Goal: Task Accomplishment & Management: Manage account settings

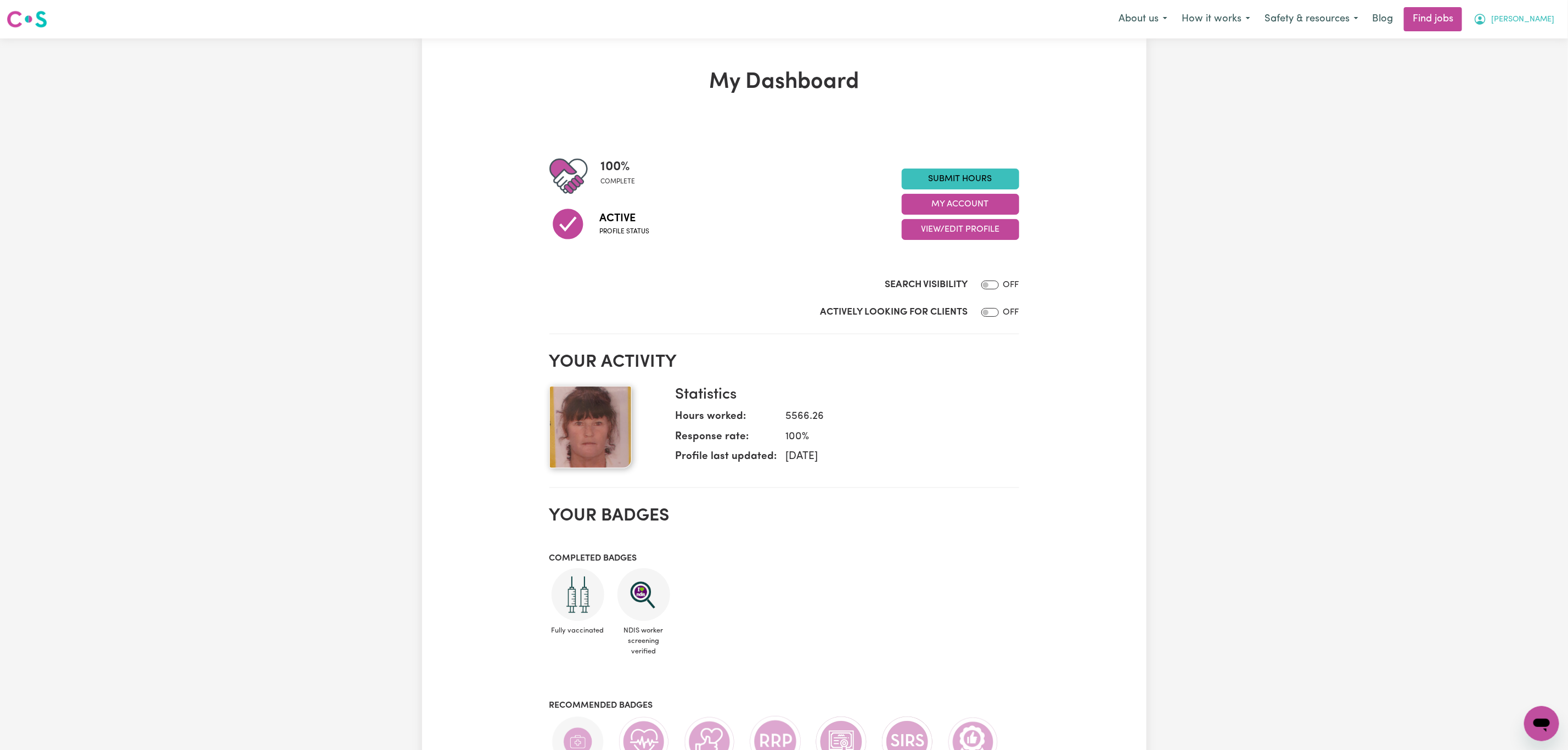
click at [1540, 8] on button "[PERSON_NAME]" at bounding box center [1514, 20] width 95 height 23
click at [1517, 70] on link "My Dashboard" at bounding box center [1517, 63] width 87 height 21
click at [1517, 45] on link "My Account" at bounding box center [1517, 43] width 87 height 21
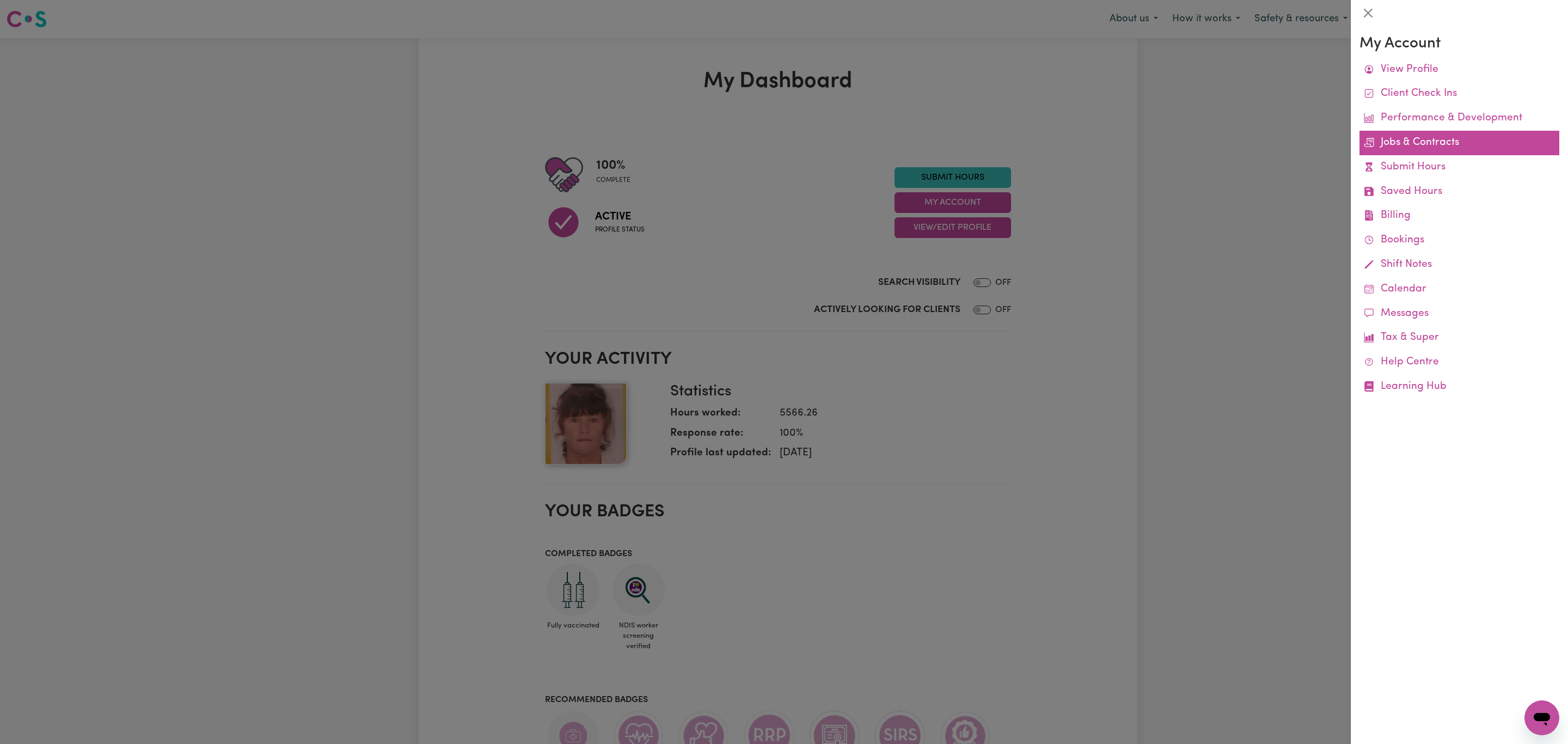
click at [1447, 141] on link "Jobs & Contracts" at bounding box center [1459, 143] width 200 height 24
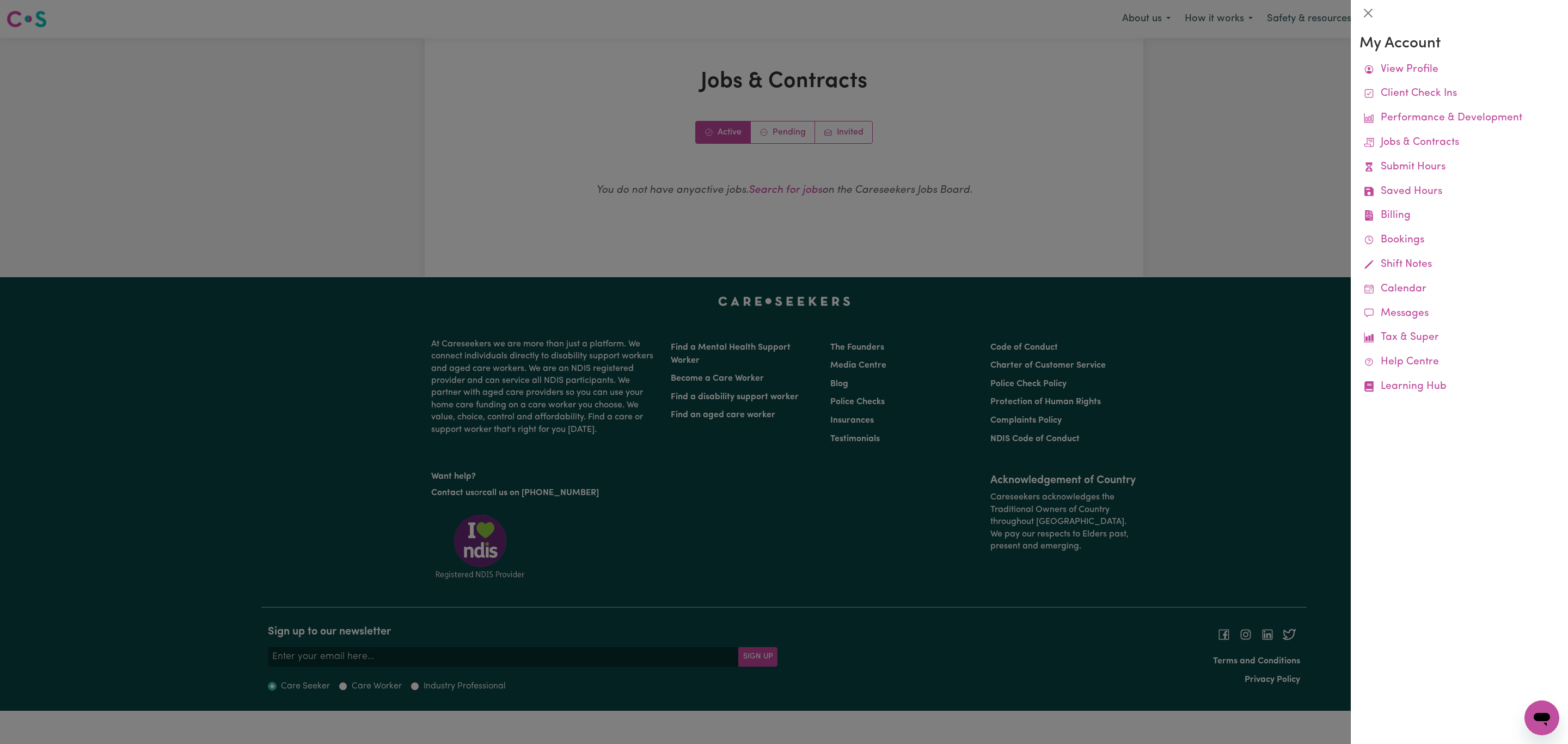
click at [787, 128] on div at bounding box center [784, 372] width 1568 height 744
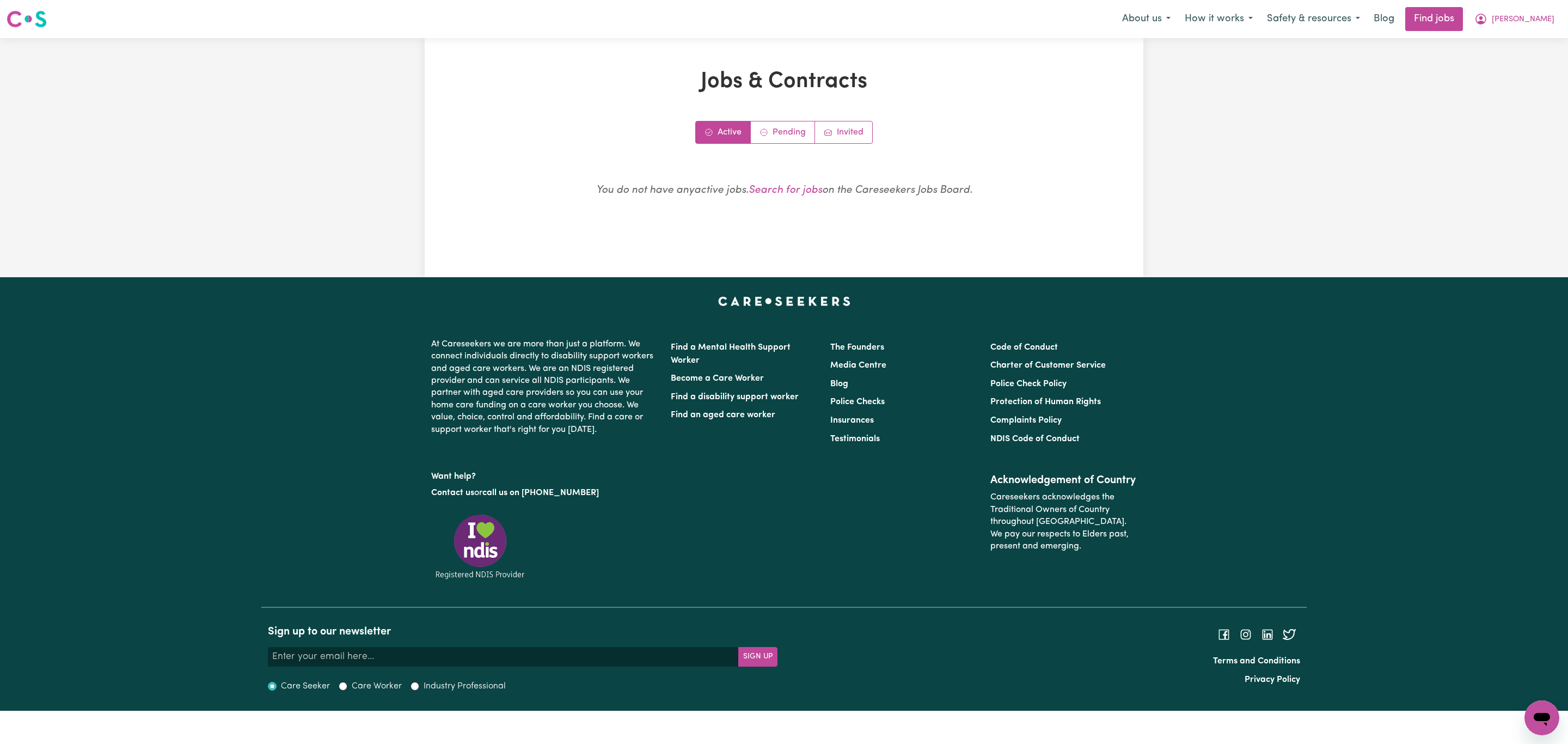
click at [789, 130] on link "Pending" at bounding box center [783, 132] width 65 height 22
click at [827, 134] on icon "Job invitations" at bounding box center [828, 132] width 9 height 9
click at [1529, 15] on span "[PERSON_NAME]" at bounding box center [1523, 19] width 63 height 12
click at [1529, 44] on link "My Account" at bounding box center [1517, 43] width 86 height 21
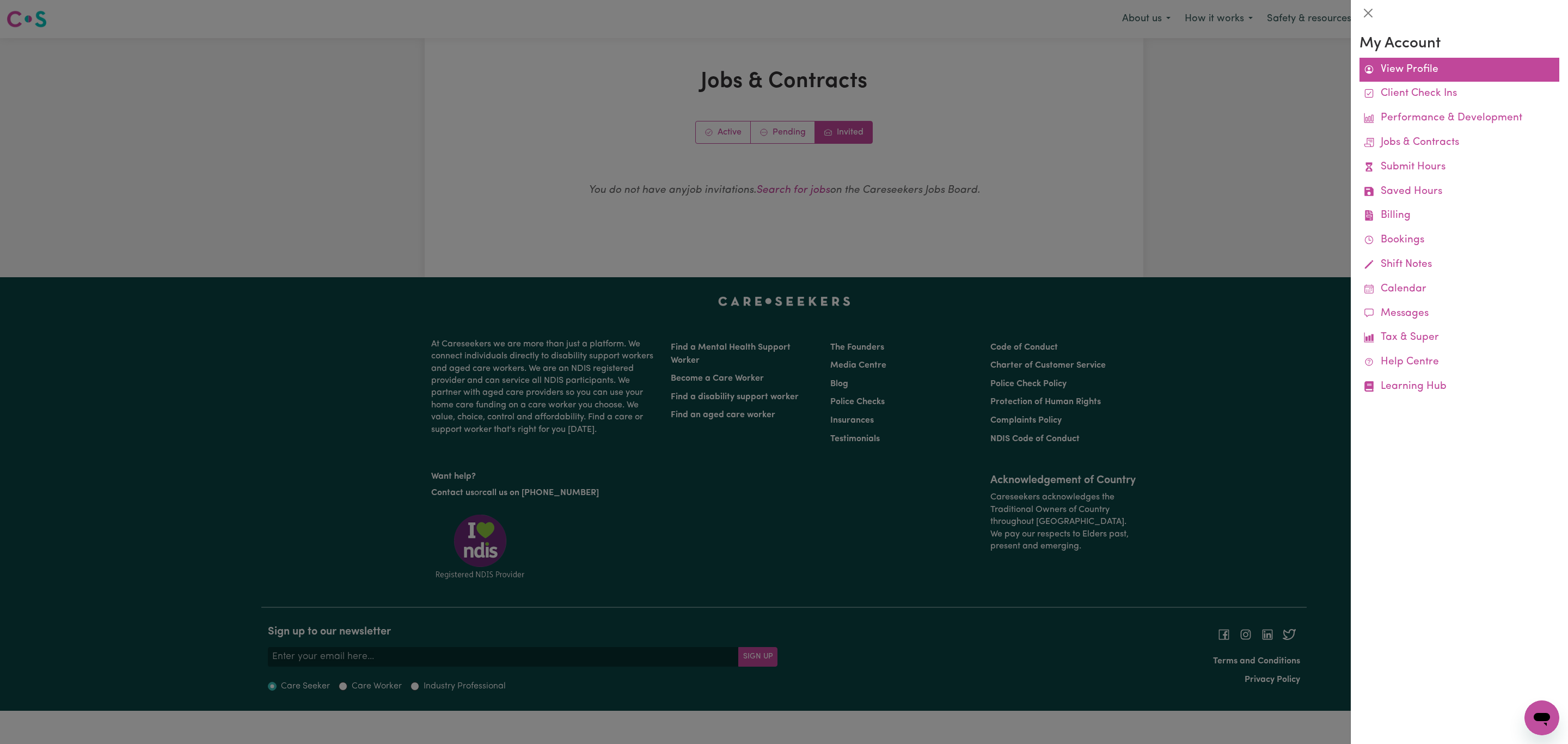
click at [1407, 74] on link "View Profile" at bounding box center [1459, 70] width 200 height 24
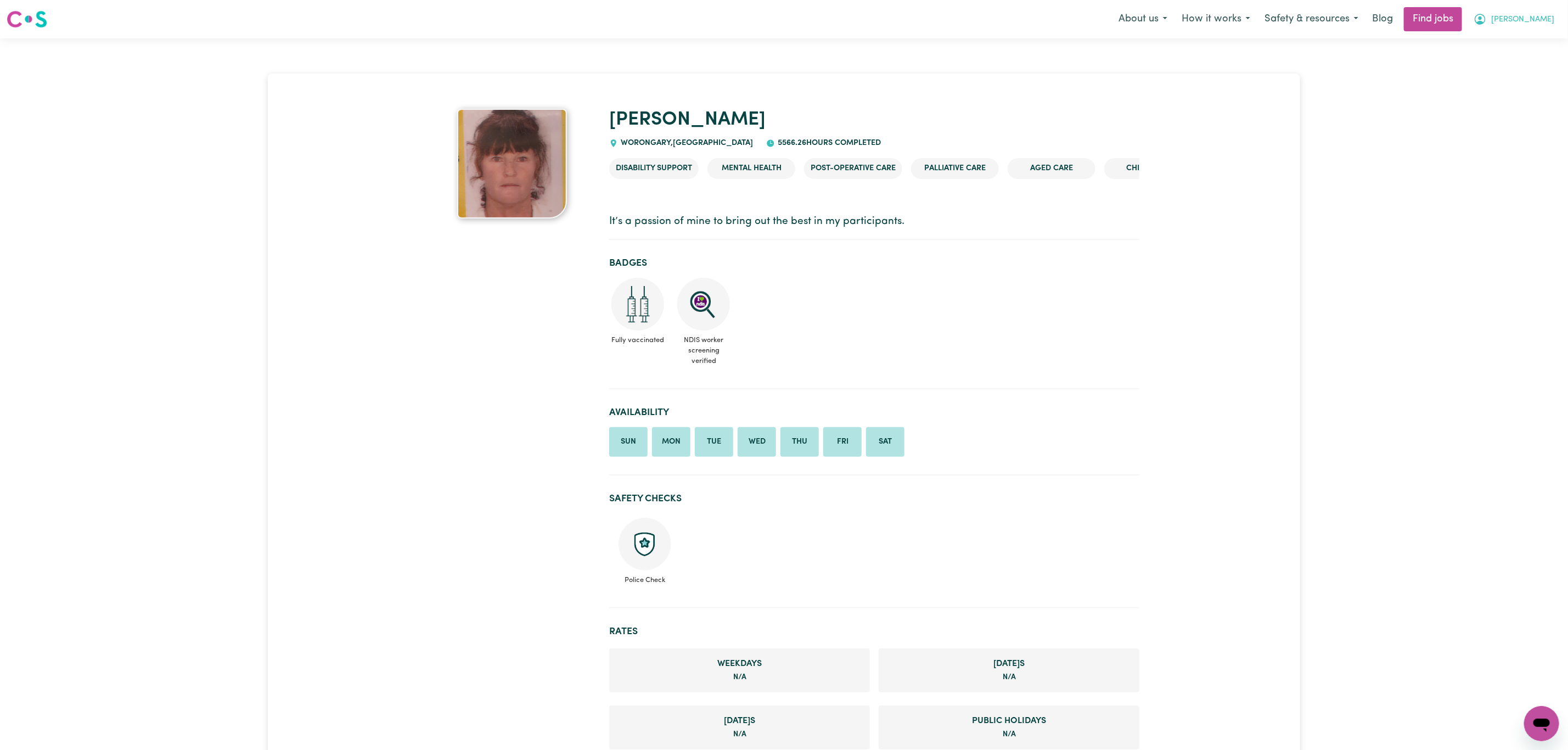
click at [1547, 18] on span "[PERSON_NAME]" at bounding box center [1523, 20] width 63 height 12
click at [1535, 35] on link "My Account" at bounding box center [1517, 43] width 87 height 21
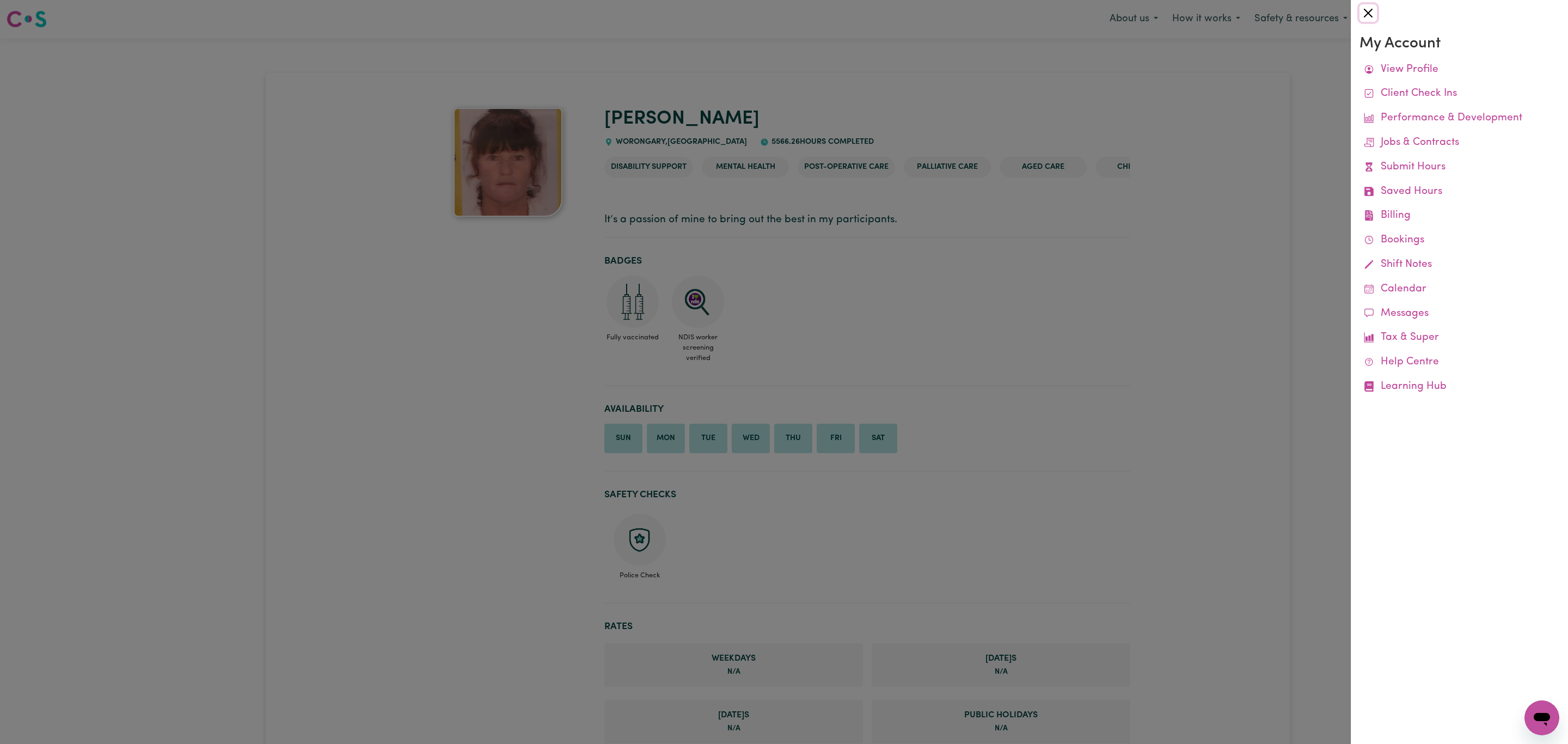
click at [1374, 13] on button "Close" at bounding box center [1368, 13] width 18 height 18
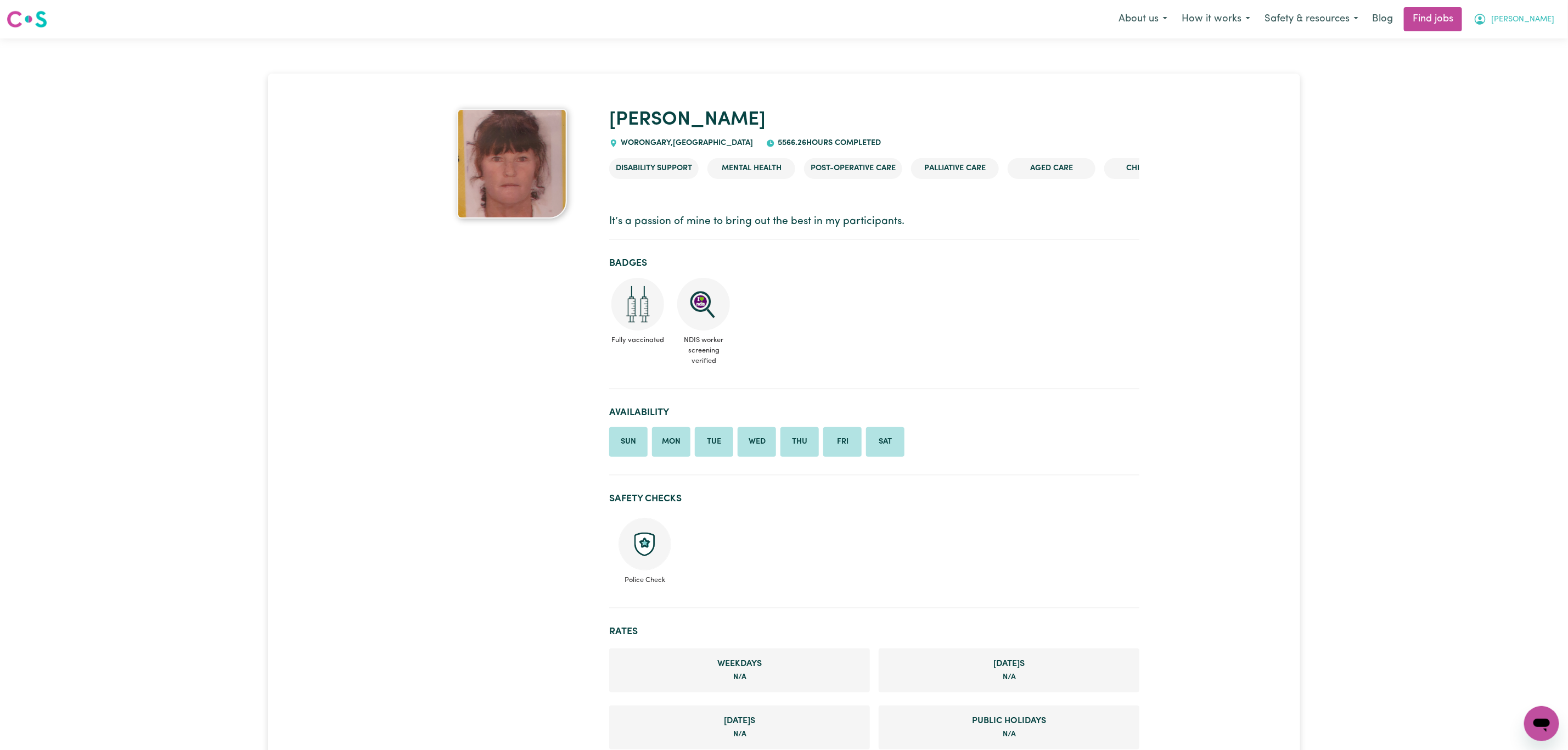
click at [1548, 26] on button "[PERSON_NAME]" at bounding box center [1514, 20] width 95 height 23
click at [1529, 82] on link "Logout" at bounding box center [1517, 84] width 87 height 21
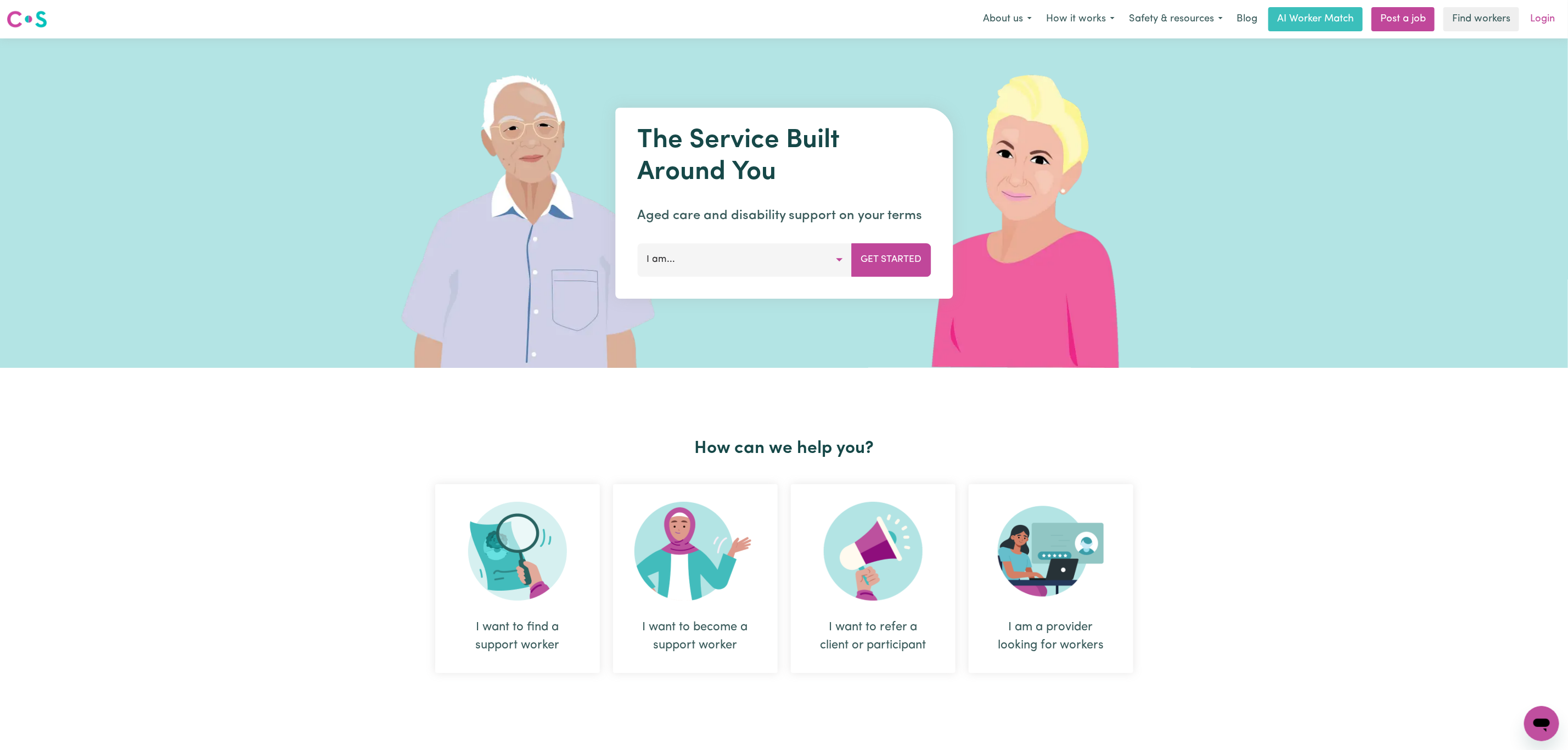
click at [1542, 25] on link "Login" at bounding box center [1543, 19] width 38 height 24
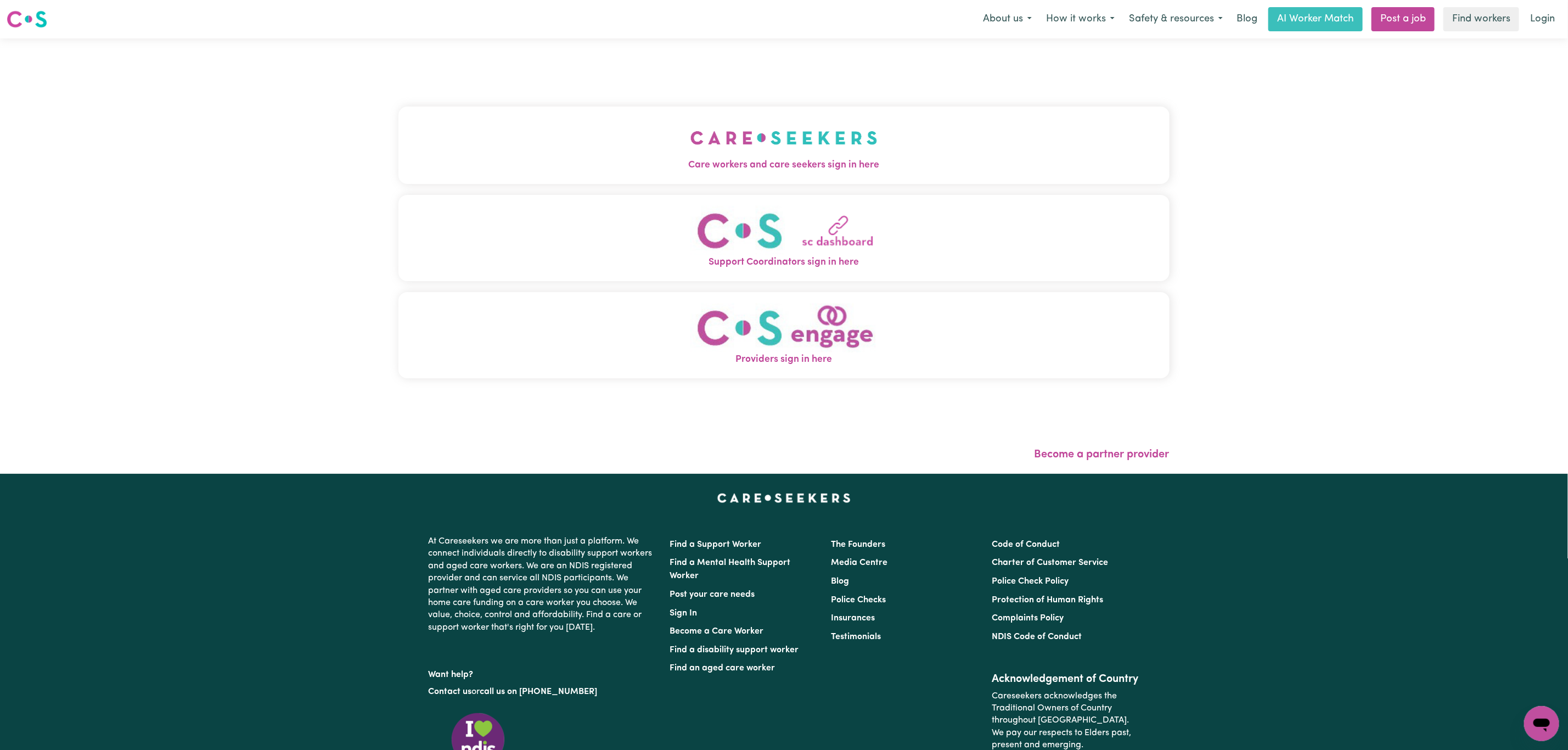
drag, startPoint x: 588, startPoint y: 133, endPoint x: 585, endPoint y: 145, distance: 12.4
click at [690, 133] on img "Care workers and care seekers sign in here" at bounding box center [784, 137] width 187 height 41
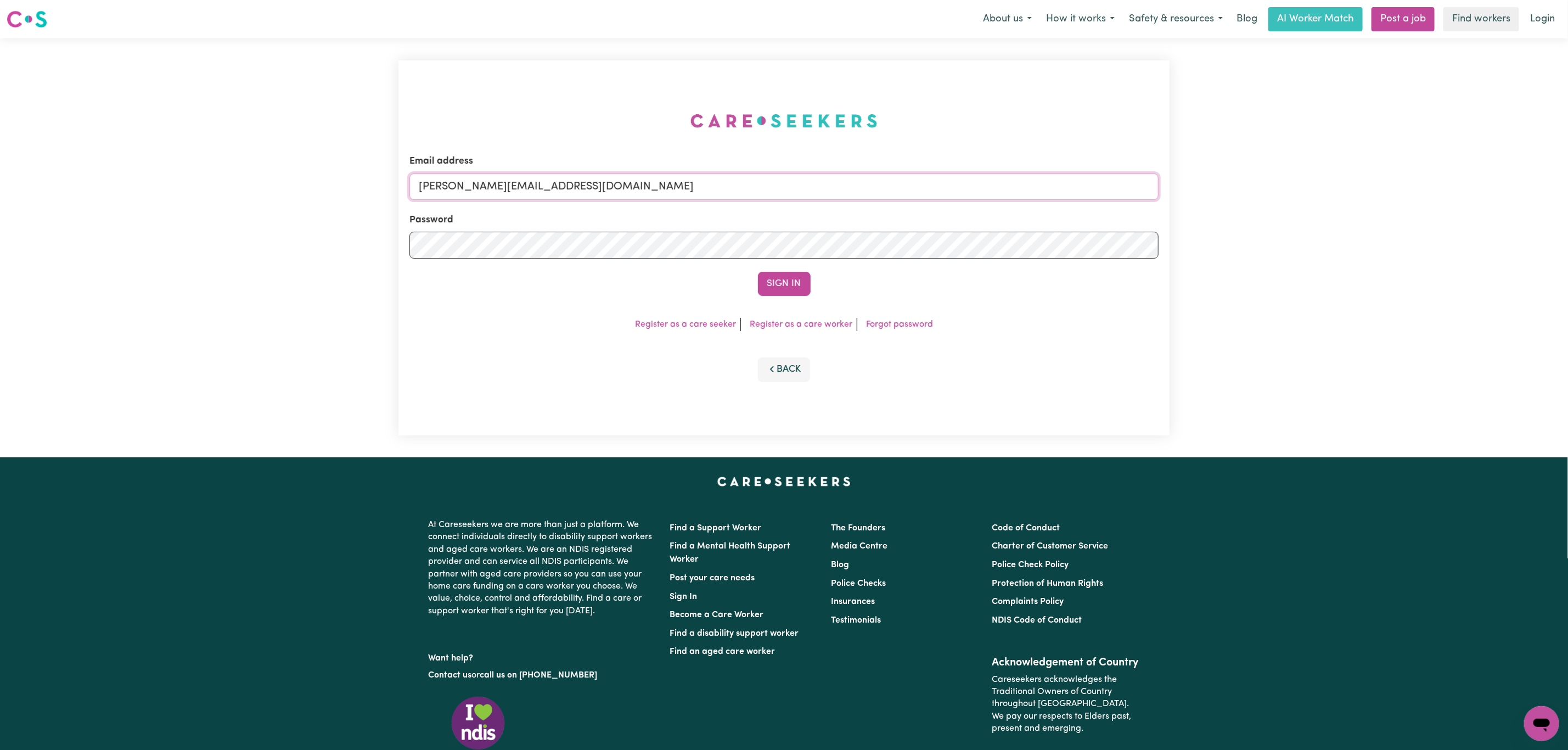
click at [562, 174] on input "[PERSON_NAME][EMAIL_ADDRESS][DOMAIN_NAME]" at bounding box center [784, 187] width 749 height 26
drag, startPoint x: 474, startPoint y: 188, endPoint x: 911, endPoint y: 201, distance: 437.2
click at [911, 201] on form "Email address [EMAIL_ADDRESS][PERSON_NAME][DOMAIN_NAME] Password Sign In" at bounding box center [784, 225] width 749 height 142
click at [488, 185] on input "superuser~ [EMAIL_ADDRESS][DOMAIN_NAME]" at bounding box center [784, 187] width 749 height 26
type input "superuser~[EMAIL_ADDRESS][DOMAIN_NAME]"
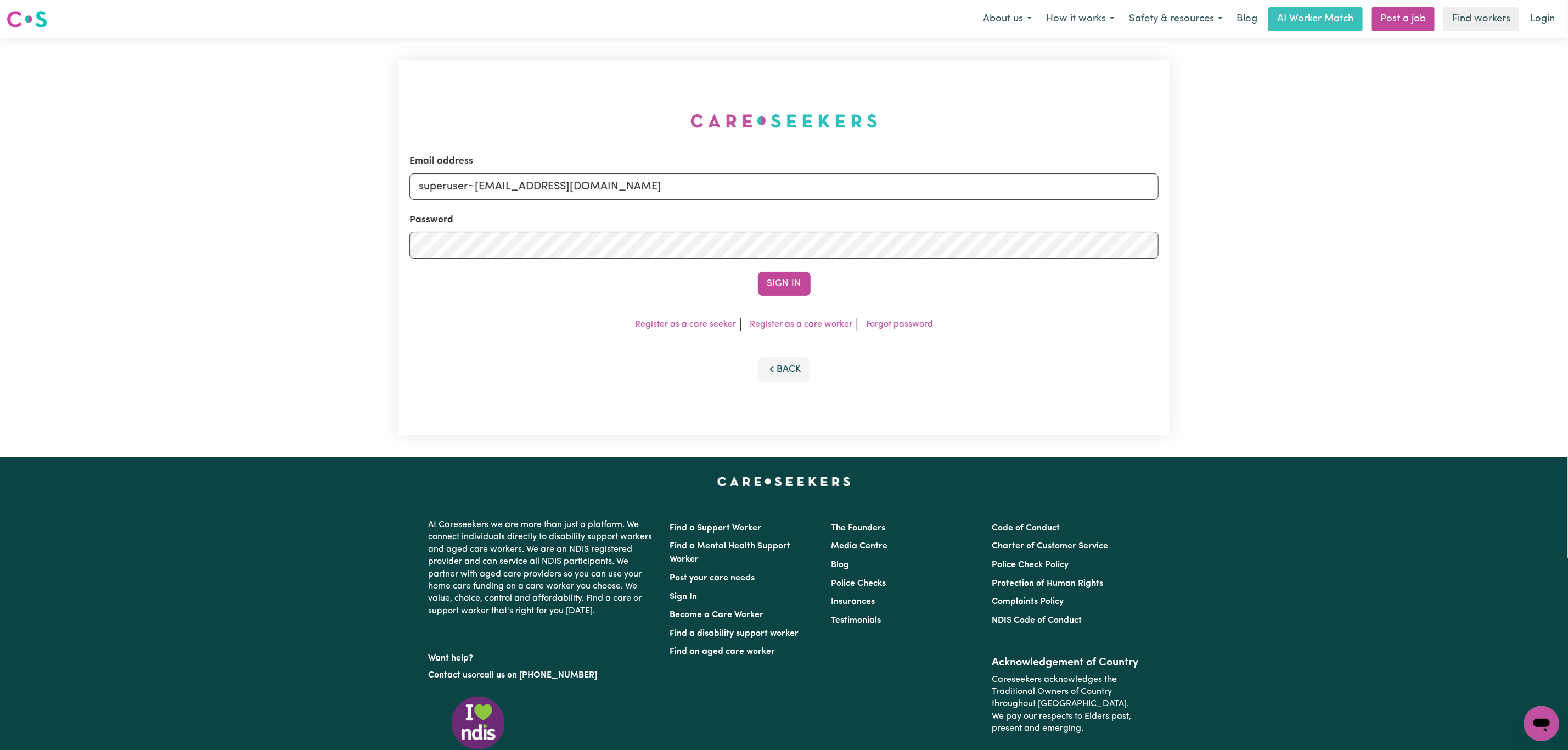
click at [758, 272] on button "Sign In" at bounding box center [784, 284] width 53 height 24
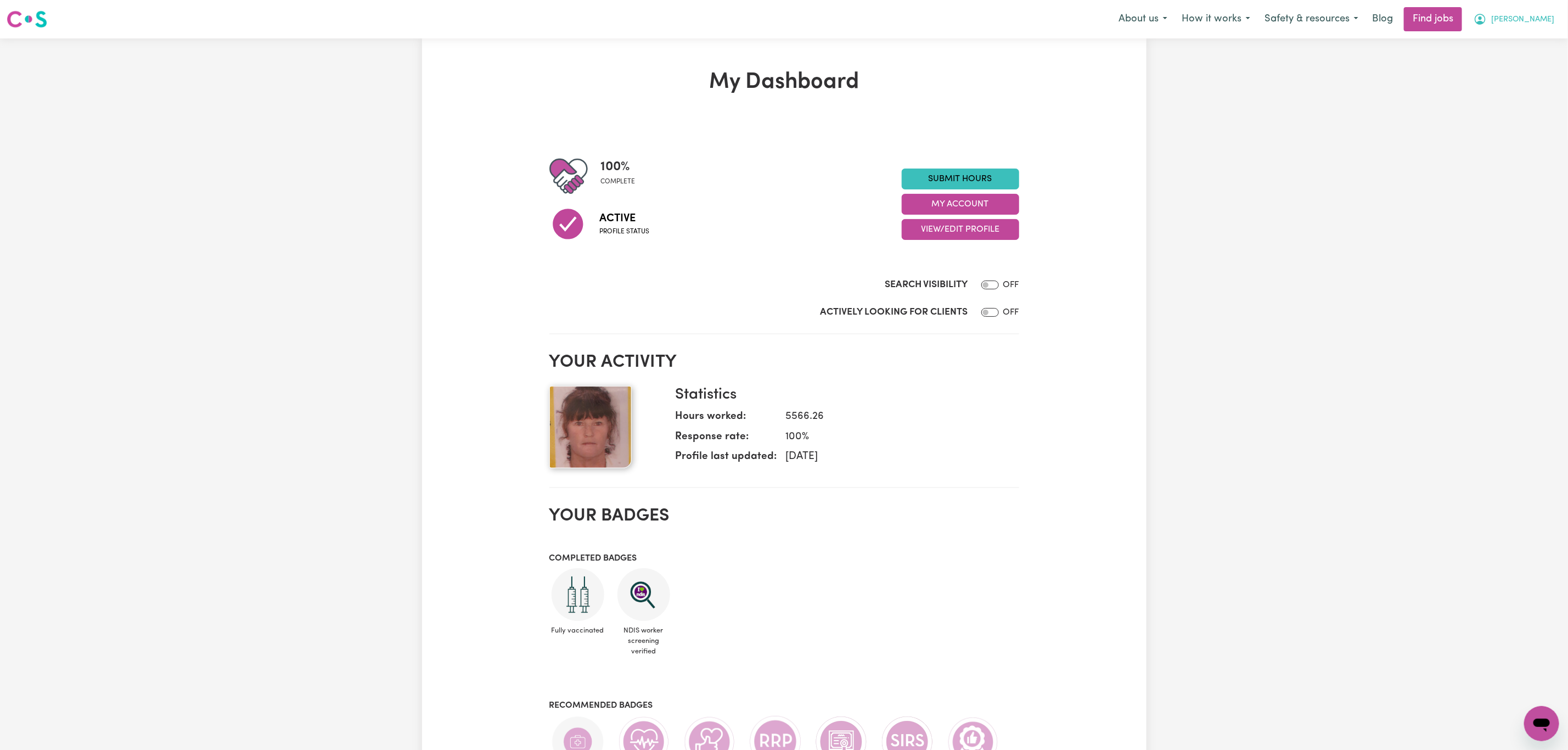
click at [1540, 20] on span "[PERSON_NAME]" at bounding box center [1523, 20] width 63 height 12
click at [1540, 42] on link "My Account" at bounding box center [1517, 43] width 87 height 21
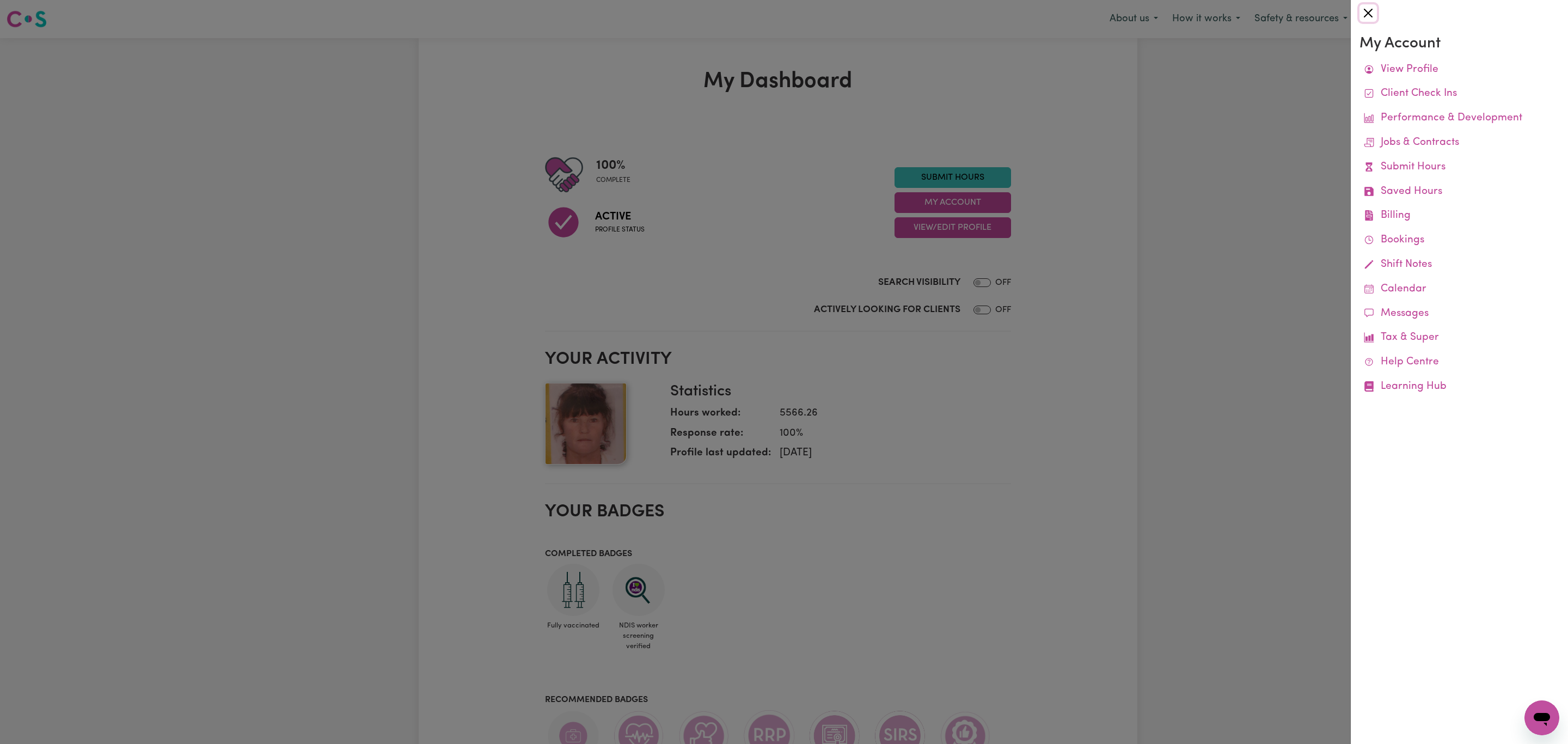
click at [1371, 13] on button "Close" at bounding box center [1368, 13] width 18 height 18
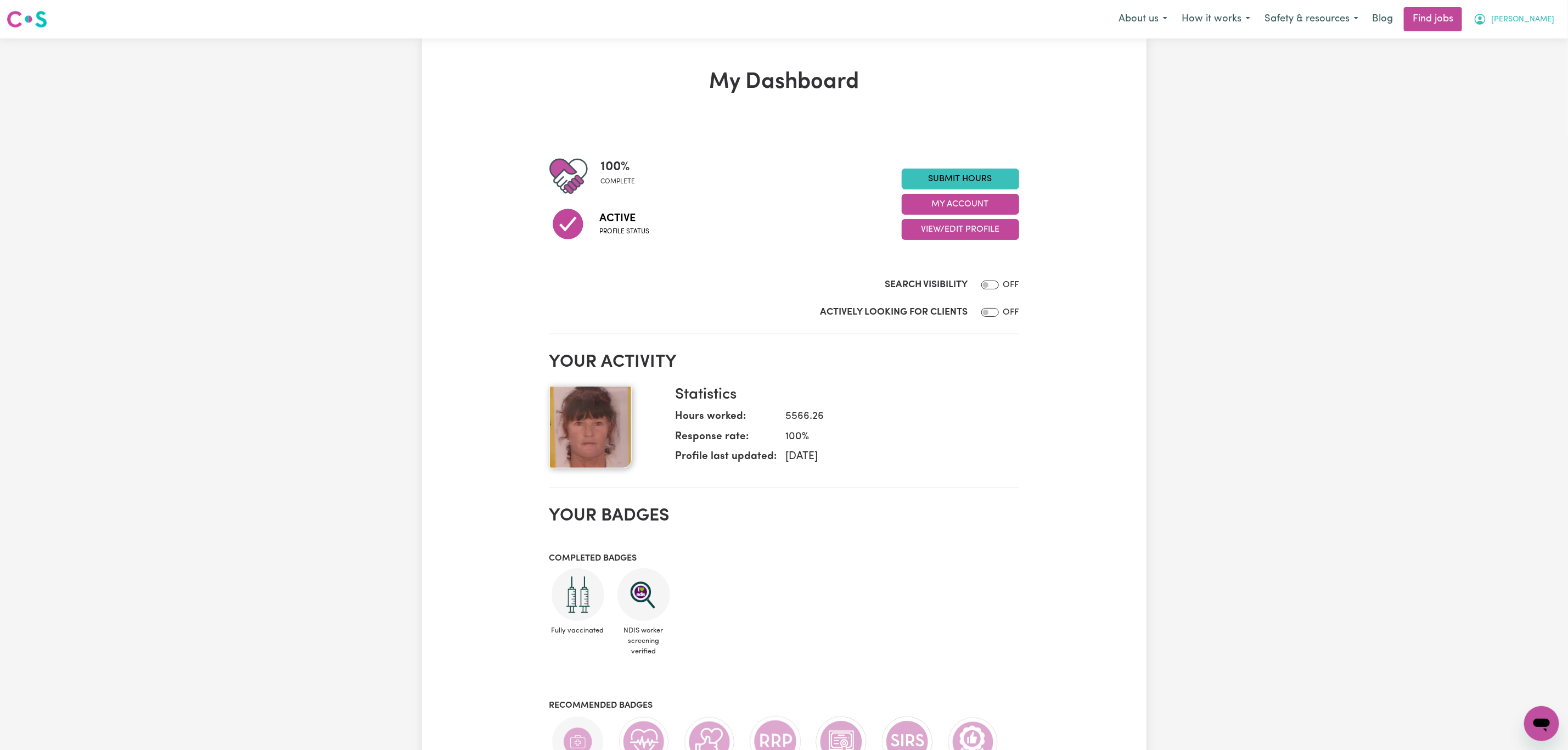
click at [1540, 26] on button "[PERSON_NAME]" at bounding box center [1514, 20] width 95 height 23
click at [1496, 64] on link "My Dashboard" at bounding box center [1517, 63] width 87 height 21
click at [1516, 63] on link "My Dashboard" at bounding box center [1517, 63] width 87 height 21
click at [1010, 230] on button "View/Edit Profile" at bounding box center [960, 230] width 117 height 21
click at [967, 279] on link "Edit Profile" at bounding box center [953, 279] width 102 height 22
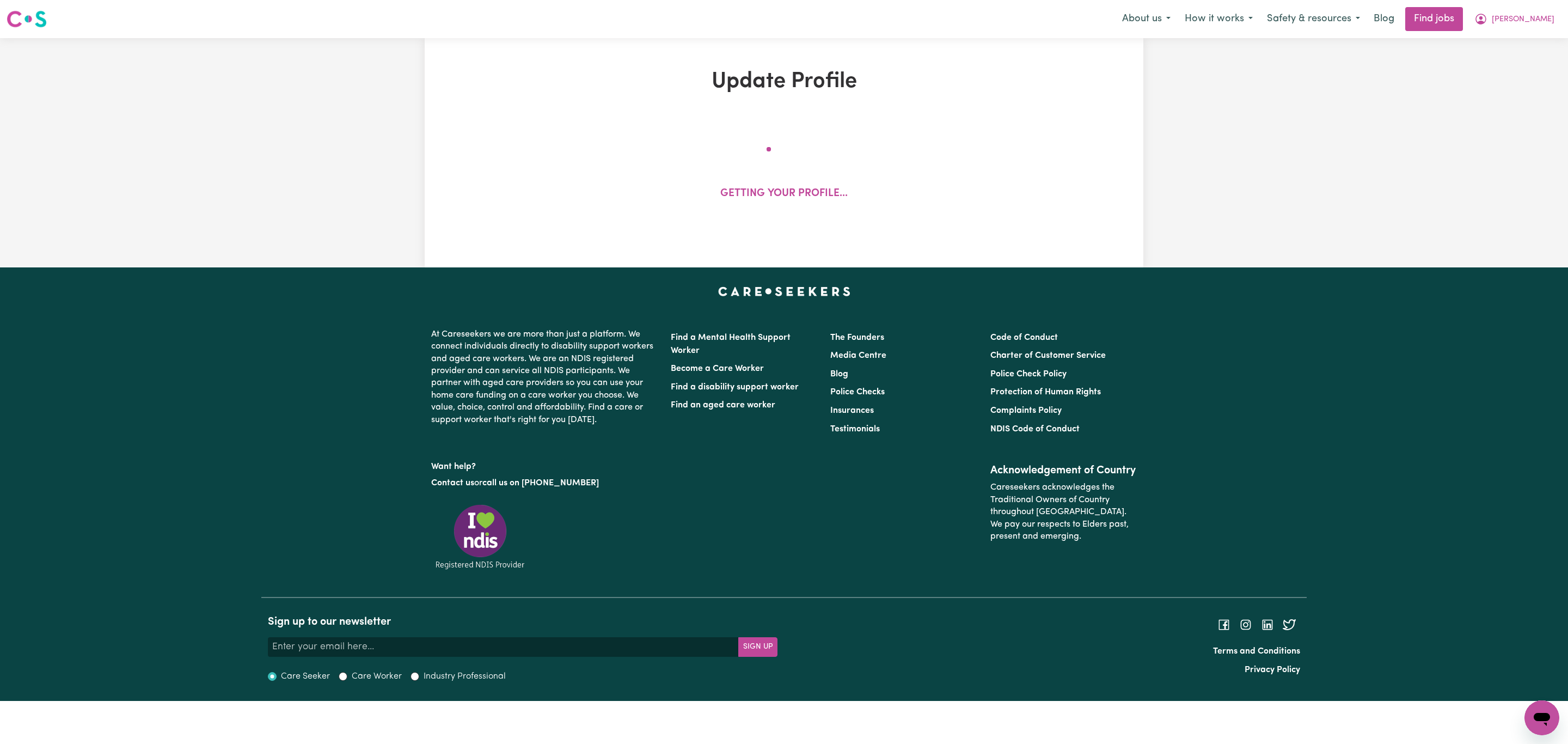
select select "[DEMOGRAPHIC_DATA]"
select select "[DEMOGRAPHIC_DATA] Citizen"
select select "Studying a healthcare related degree or qualification"
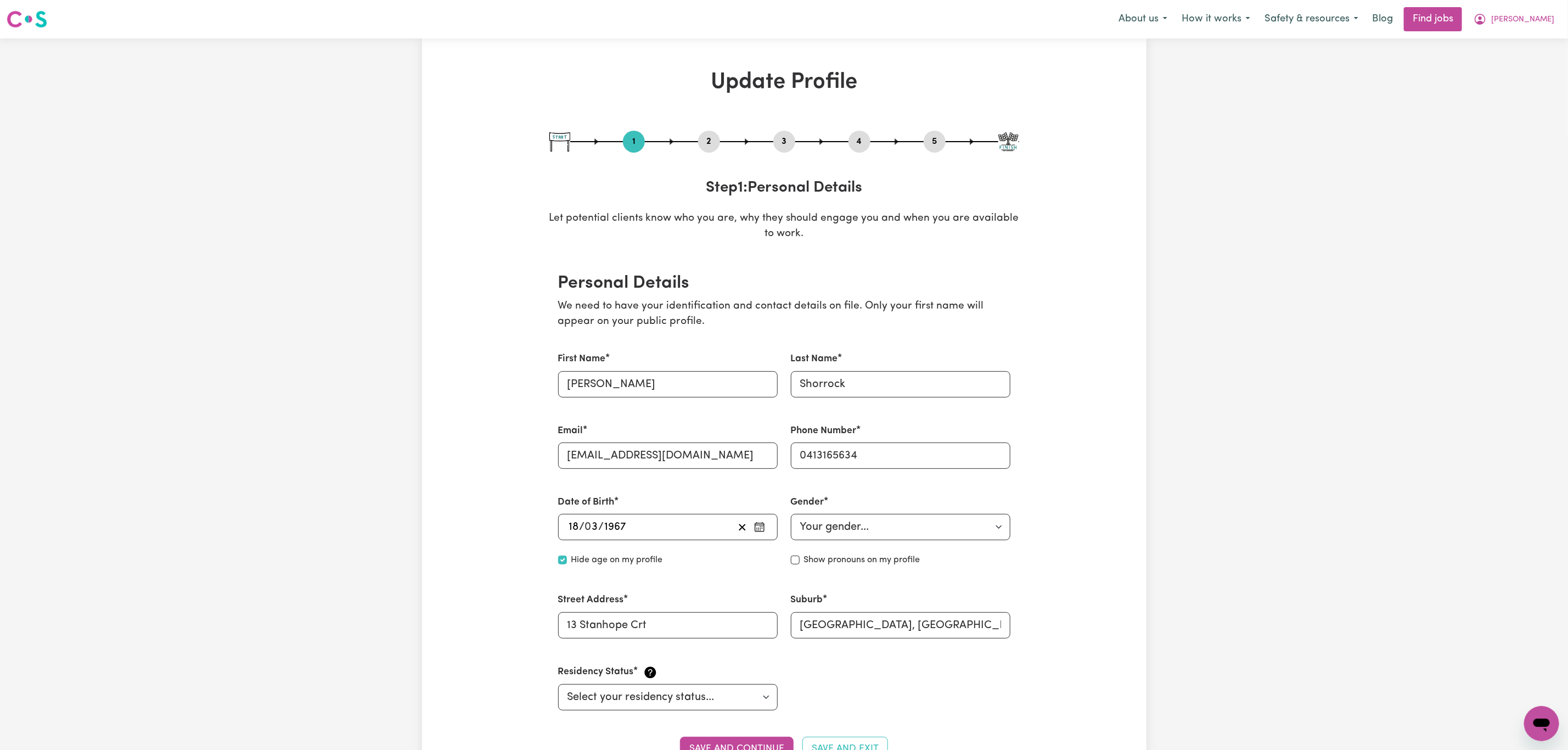
click at [1537, 34] on nav "Menu About us How it works Safety & resources Blog Find jobs [PERSON_NAME]" at bounding box center [784, 19] width 1568 height 39
click at [1534, 25] on span "[PERSON_NAME]" at bounding box center [1523, 20] width 63 height 12
click at [1521, 45] on link "My Account" at bounding box center [1517, 43] width 87 height 21
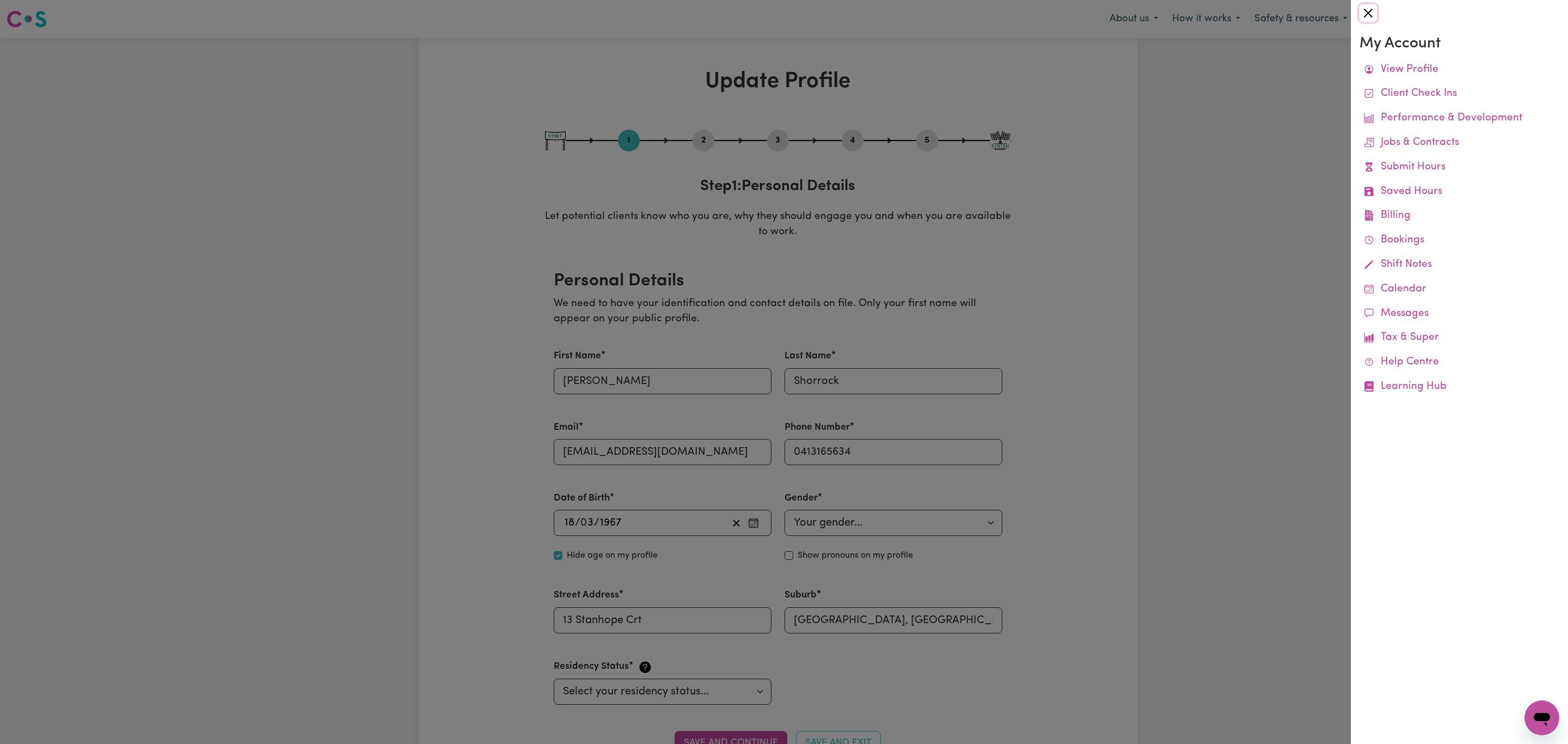
click at [1374, 13] on button "Close" at bounding box center [1368, 13] width 18 height 18
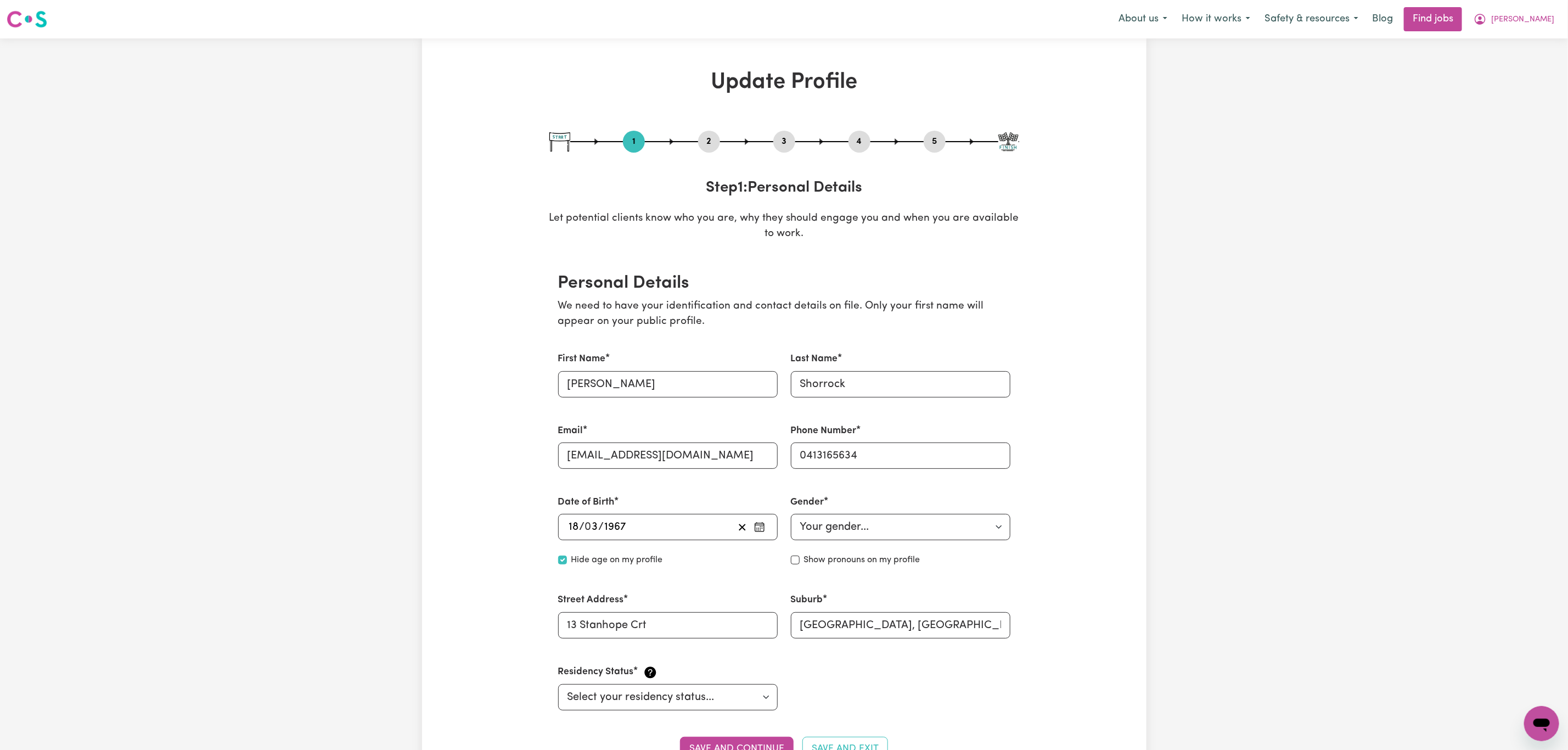
click at [722, 147] on div "1 2 3 4 5" at bounding box center [784, 142] width 470 height 22
click at [1543, 18] on span "[PERSON_NAME]" at bounding box center [1523, 20] width 63 height 12
click at [1525, 77] on link "Logout" at bounding box center [1517, 84] width 87 height 21
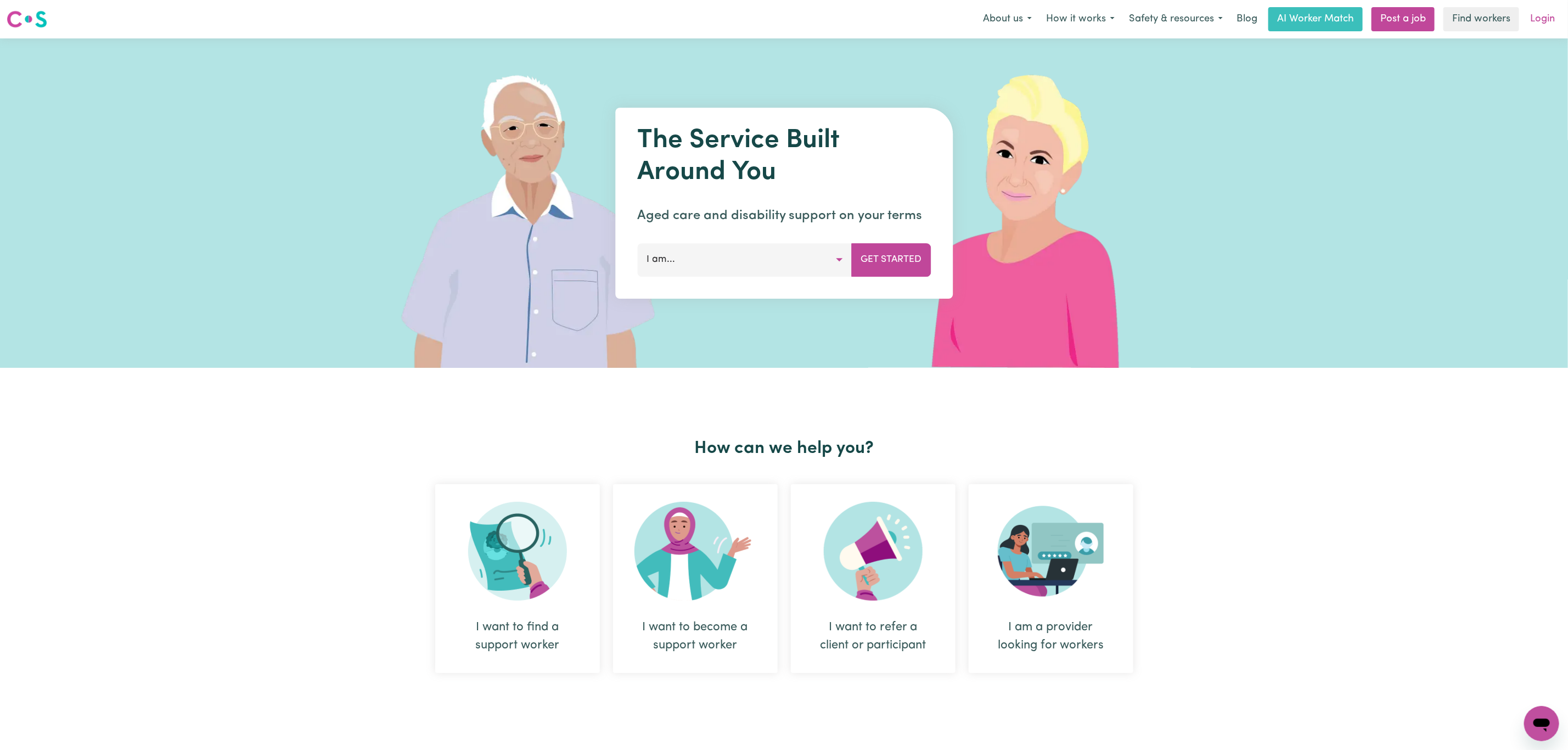
click at [1545, 17] on link "Login" at bounding box center [1543, 19] width 38 height 24
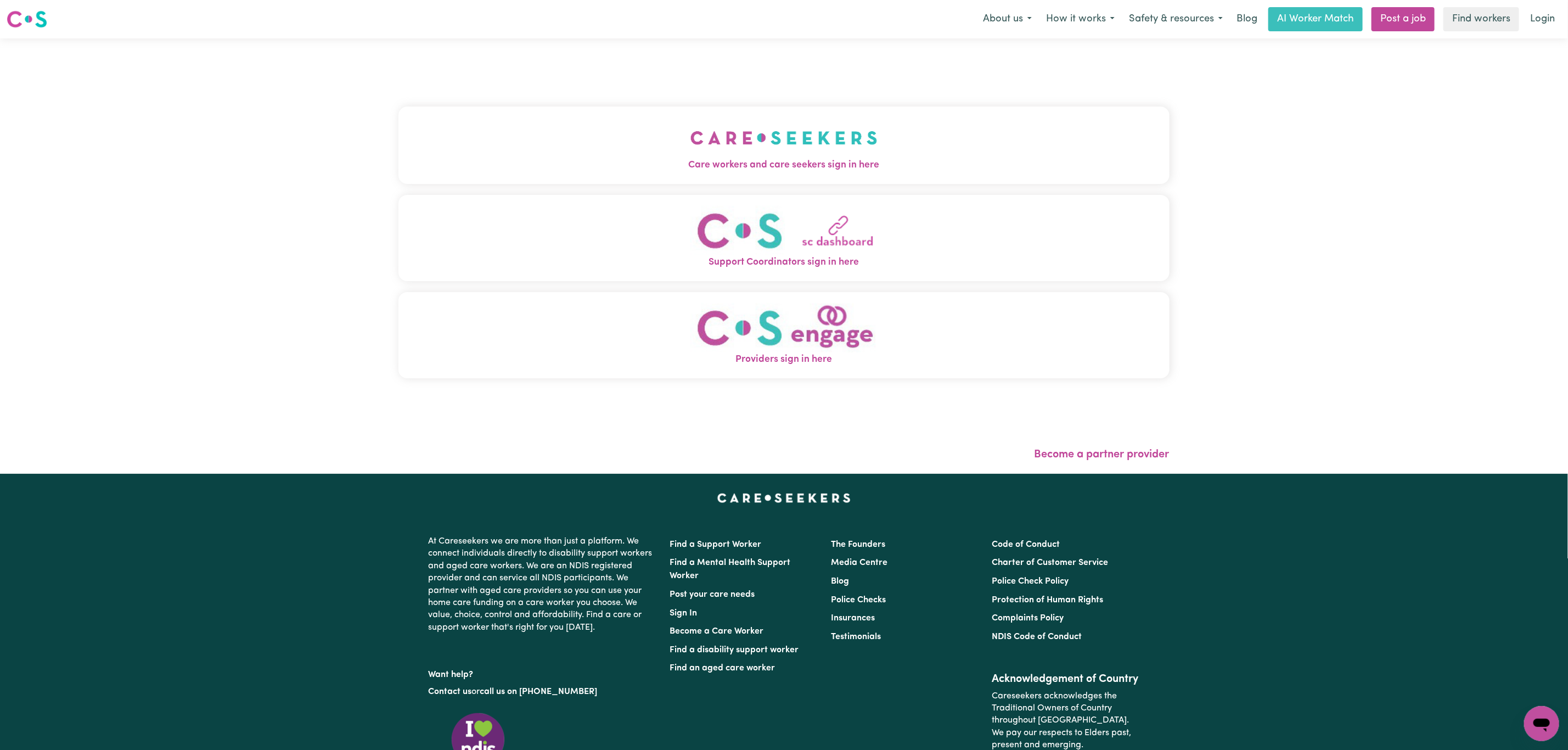
click at [854, 153] on img "Care workers and care seekers sign in here" at bounding box center [784, 137] width 187 height 41
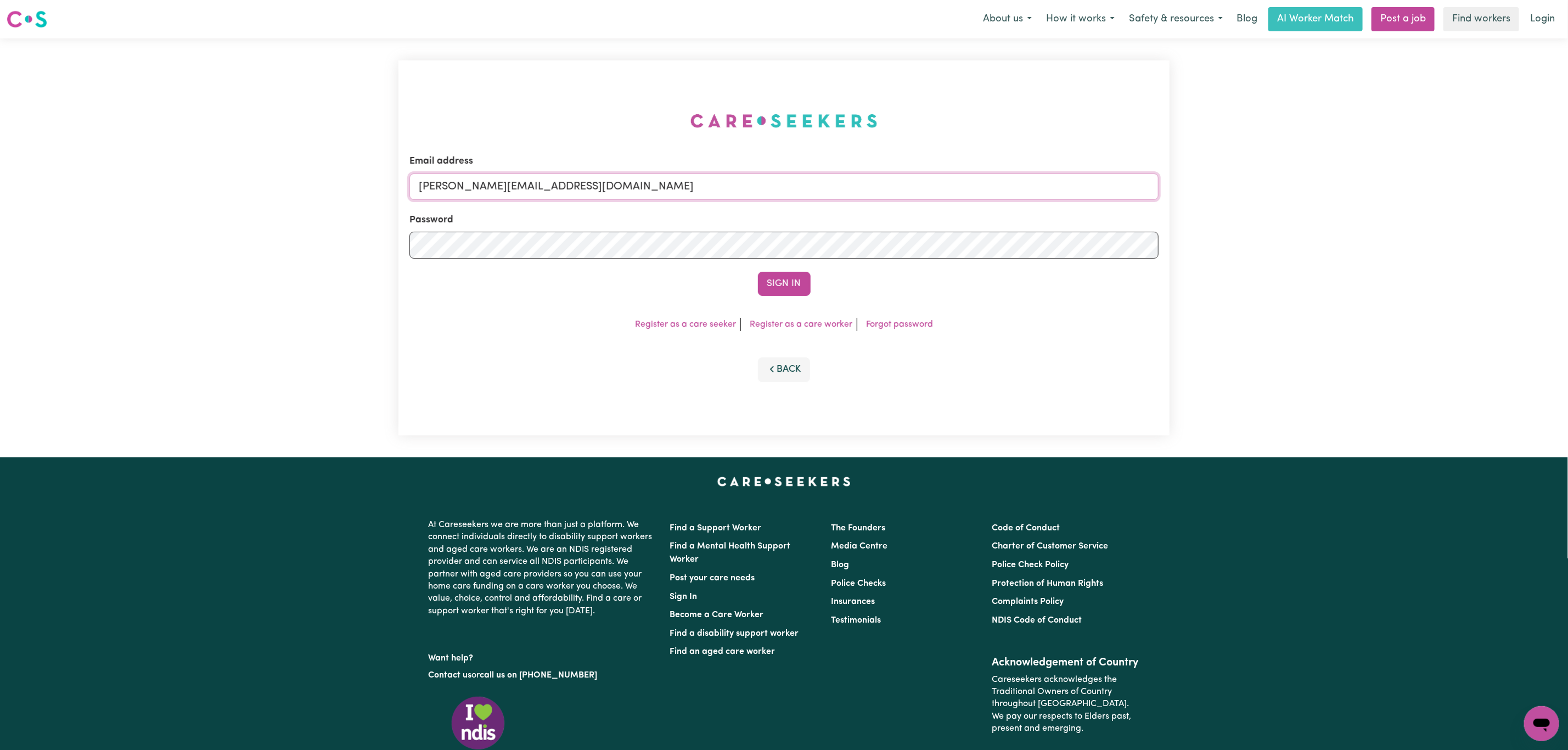
click at [491, 191] on input "[PERSON_NAME][EMAIL_ADDRESS][DOMAIN_NAME]" at bounding box center [784, 187] width 749 height 26
drag, startPoint x: 479, startPoint y: 191, endPoint x: 747, endPoint y: 226, distance: 270.3
click at [747, 226] on form "Email address [EMAIL_ADDRESS][PERSON_NAME][DOMAIN_NAME] Password Sign In" at bounding box center [784, 225] width 749 height 142
type input "[EMAIL_ADDRESS][PERSON_NAME][PERSON_NAME][DOMAIN_NAME]"
click at [770, 284] on button "Sign In" at bounding box center [784, 284] width 53 height 24
